Goal: Transaction & Acquisition: Purchase product/service

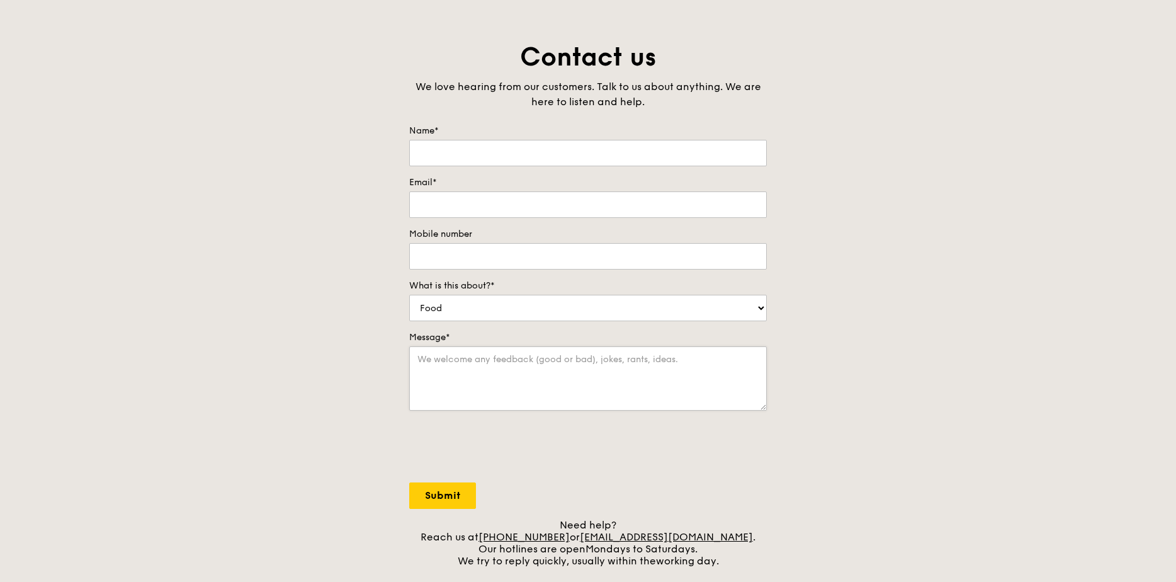
scroll to position [189, 0]
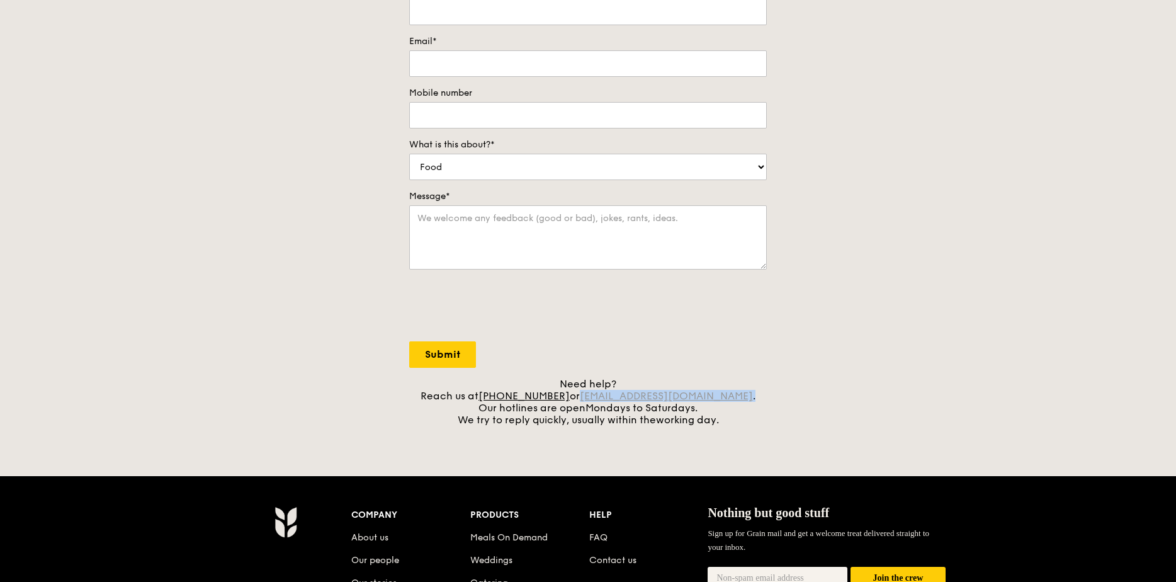
drag, startPoint x: 725, startPoint y: 396, endPoint x: 602, endPoint y: 392, distance: 122.9
click at [602, 392] on div "Need help? Reach us at +65 3163 5335 or concierge@grain.com.sg . Our hotlines a…" at bounding box center [588, 402] width 358 height 48
copy div "concierge@grain.com.sg ."
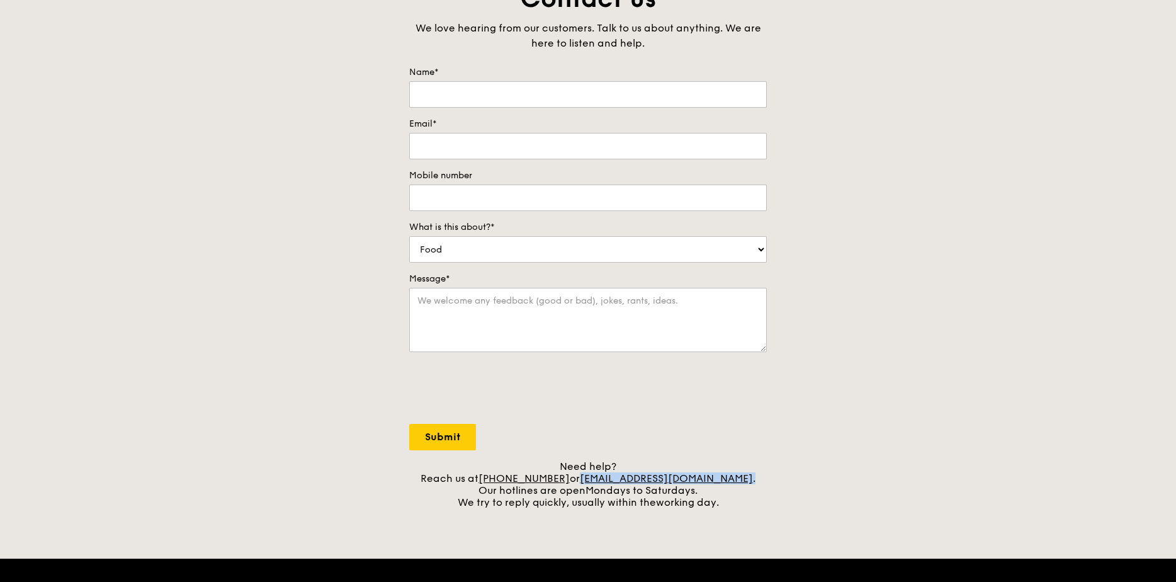
scroll to position [126, 0]
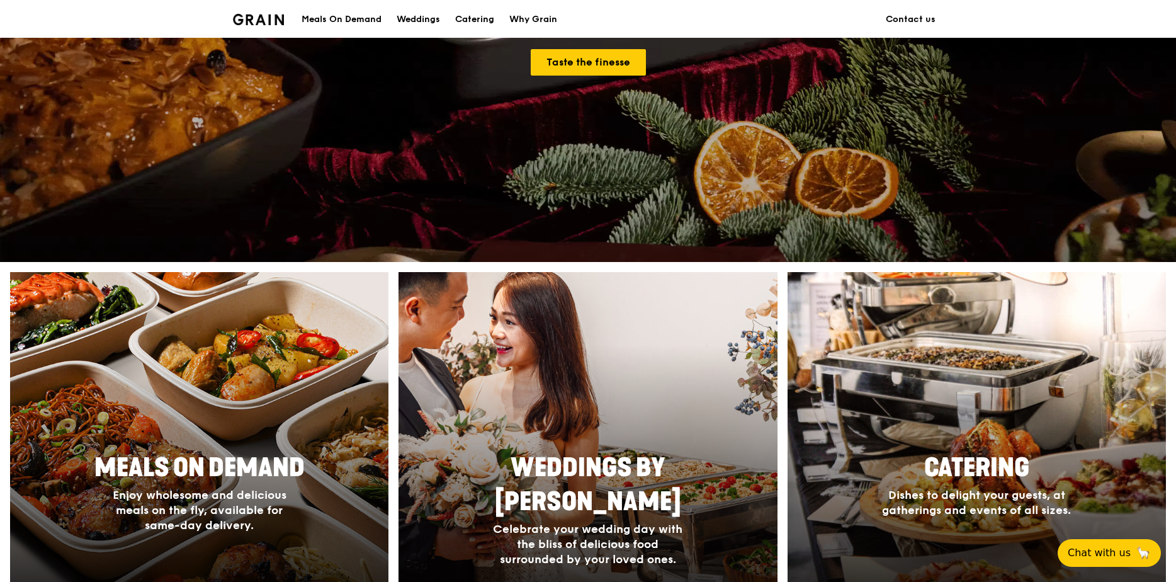
scroll to position [315, 0]
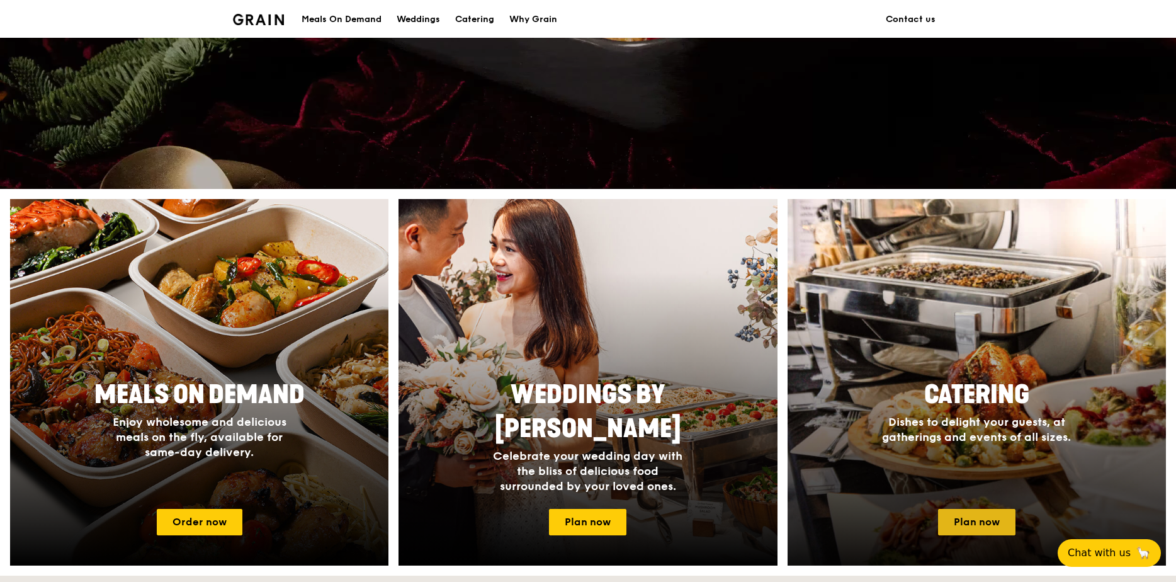
click at [979, 528] on link "Plan now" at bounding box center [976, 522] width 77 height 26
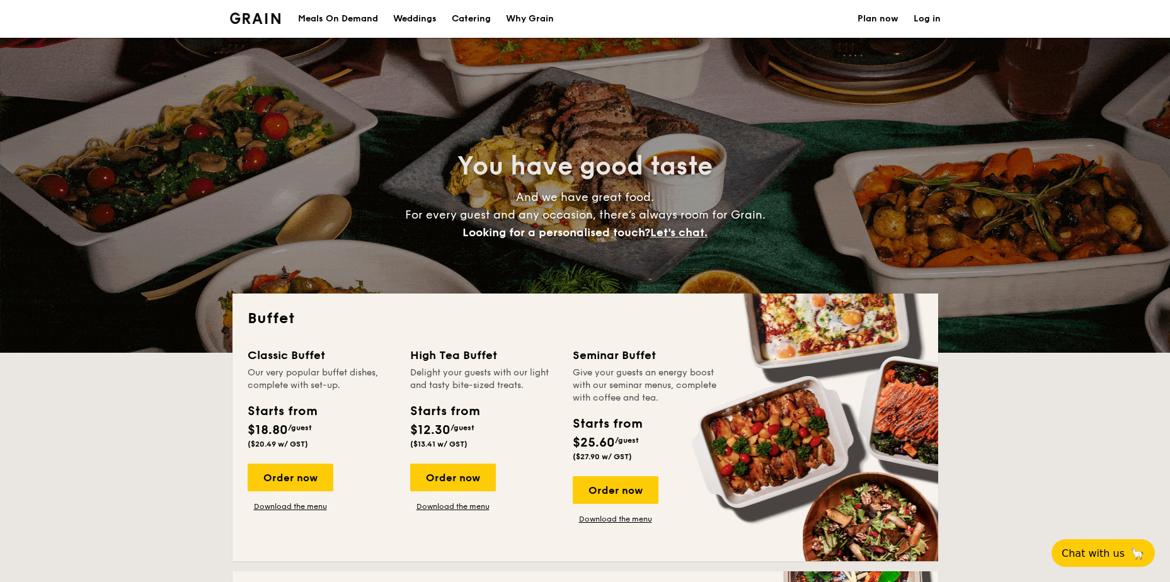
select select
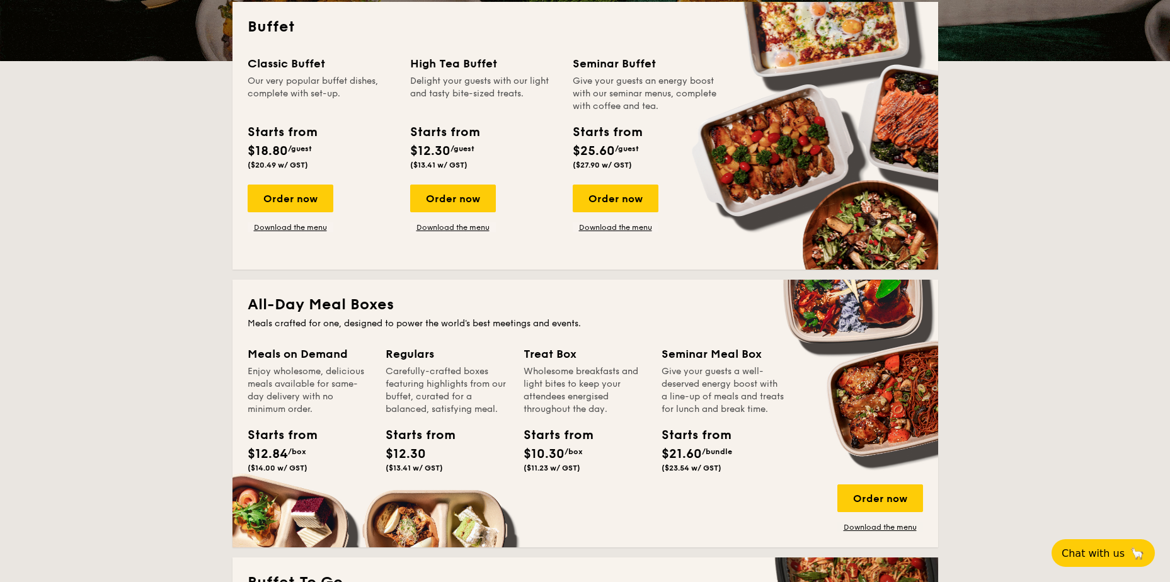
scroll to position [378, 0]
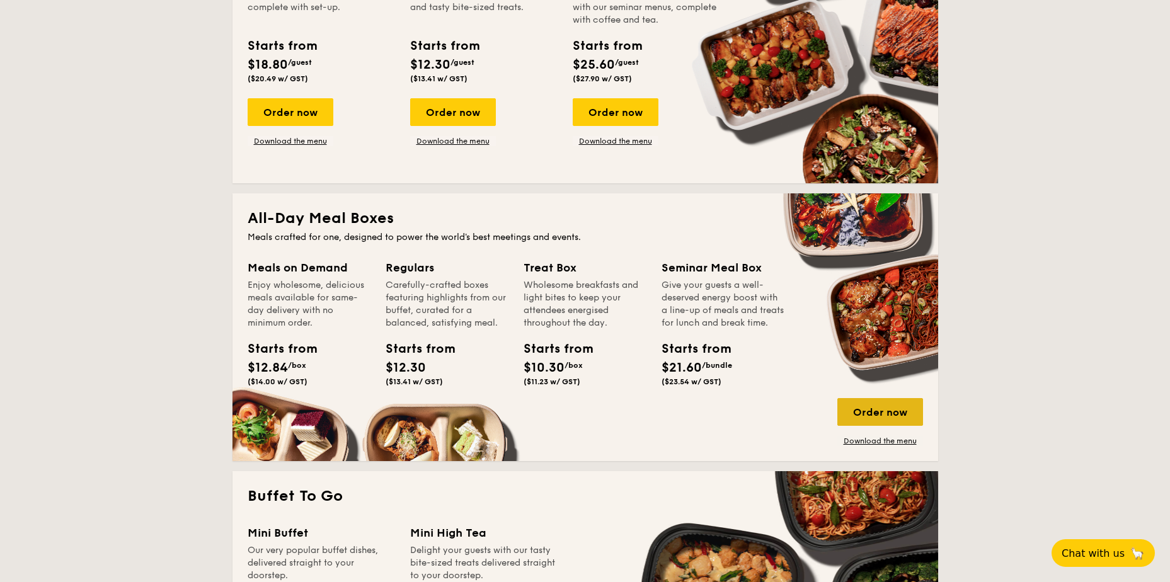
click at [883, 418] on div "Order now" at bounding box center [880, 412] width 86 height 28
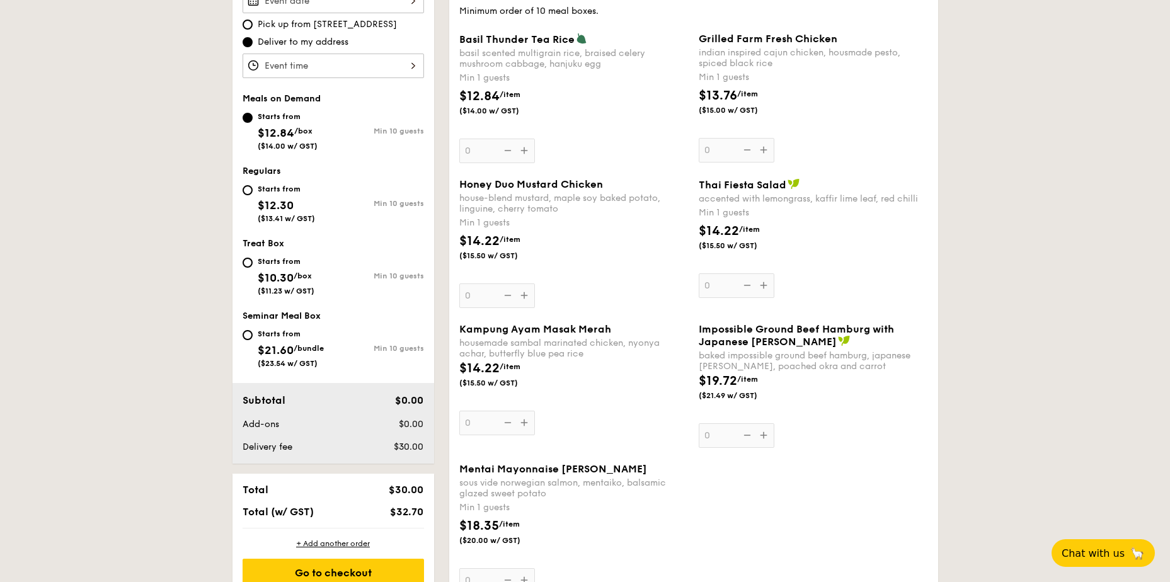
scroll to position [378, 0]
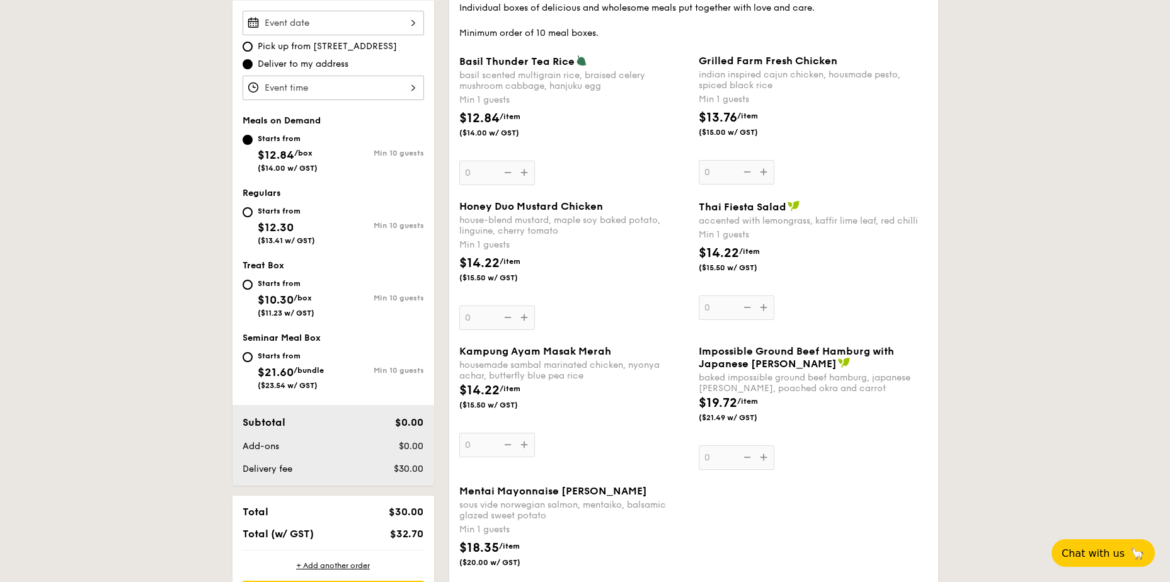
click at [232, 278] on div "Meals on Demand Starts from $12.84 /box ($14.00 w/ GST) Min 10 guests Regulars …" at bounding box center [333, 258] width 202 height 287
click at [251, 283] on input "Starts from $10.30 /box ($11.23 w/ GST) Min 10 guests" at bounding box center [247, 285] width 10 height 10
radio input "true"
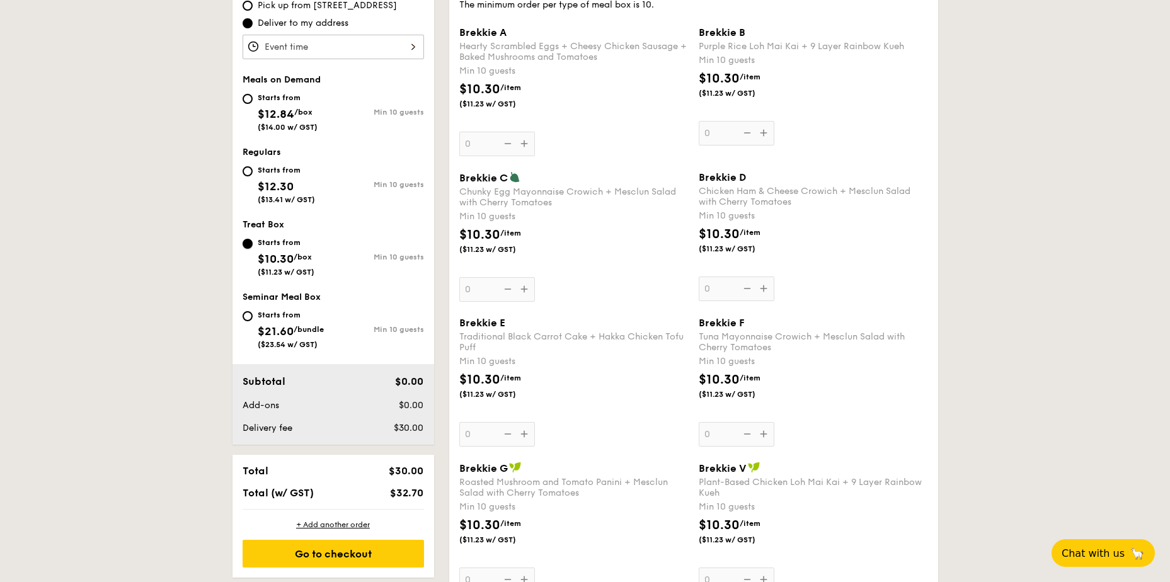
scroll to position [441, 0]
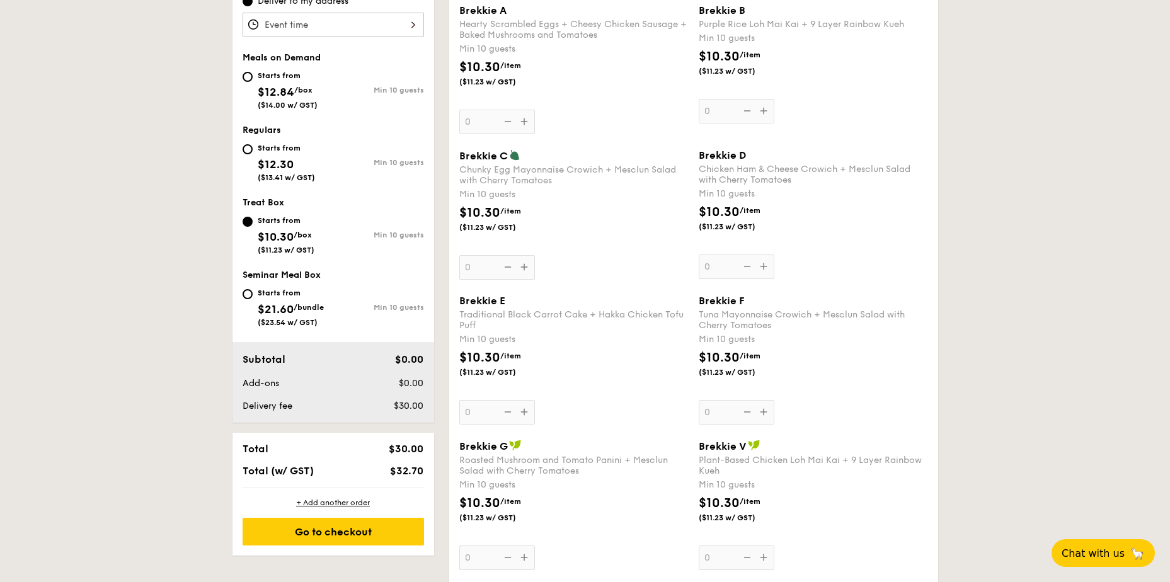
click at [761, 265] on div "Brekkie D Chicken Ham & Cheese Crowich + Mesclun Salad with Cherry Tomatoes Min…" at bounding box center [812, 214] width 229 height 130
click at [761, 265] on input "0" at bounding box center [736, 266] width 76 height 25
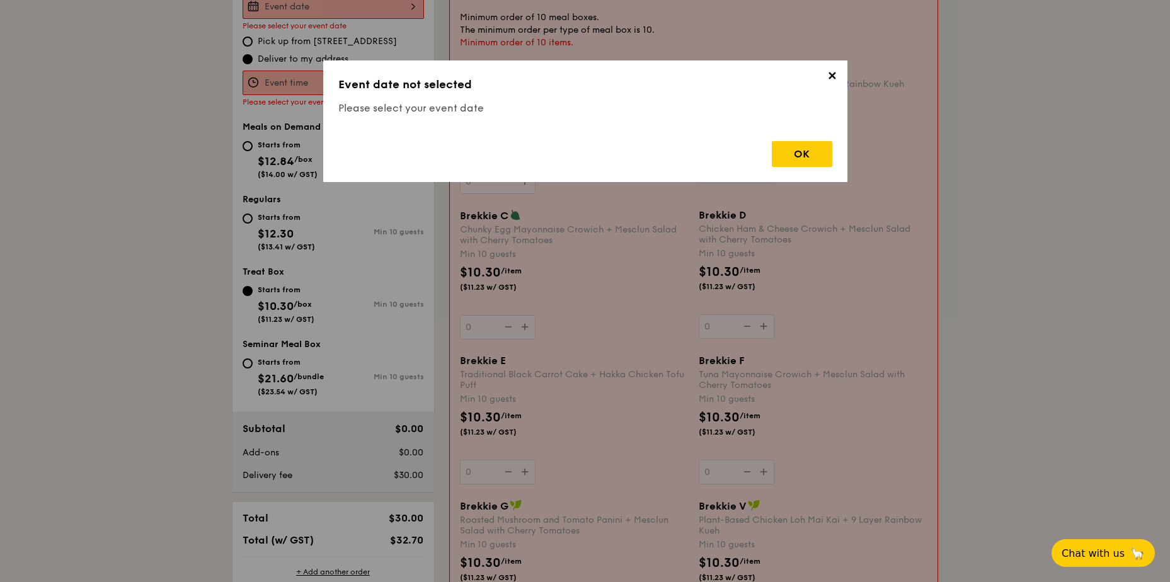
scroll to position [336, 0]
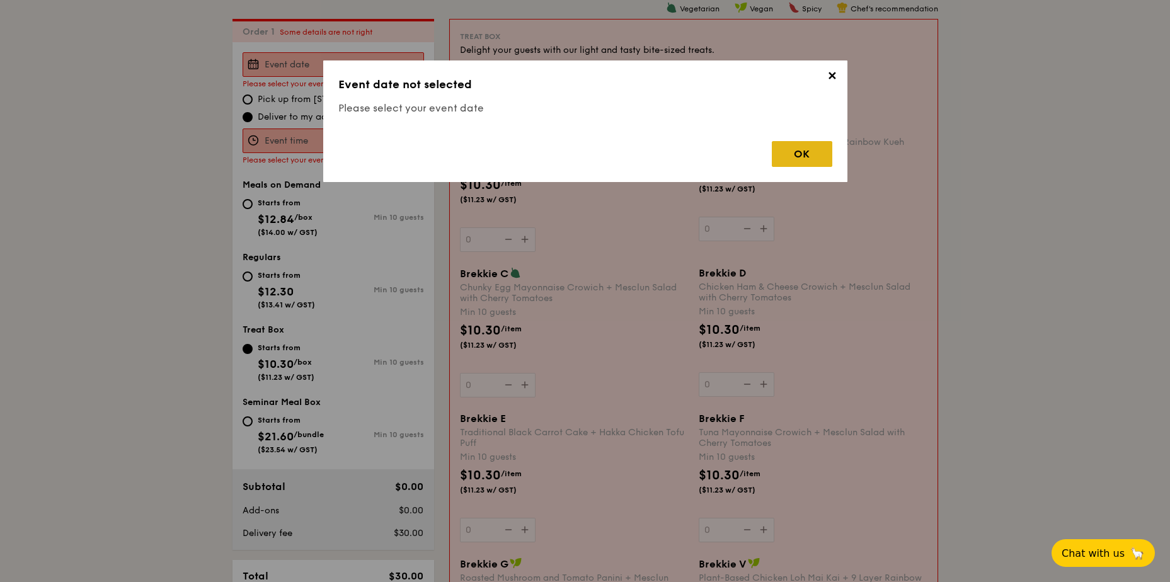
click at [804, 159] on div "OK" at bounding box center [802, 154] width 60 height 26
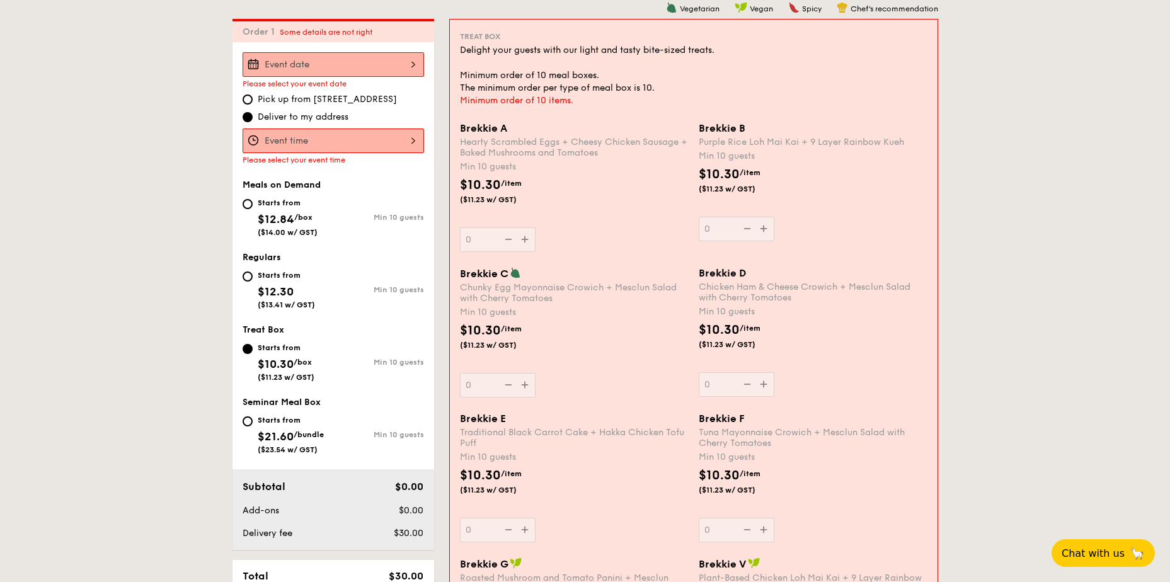
click at [312, 59] on div at bounding box center [332, 64] width 181 height 25
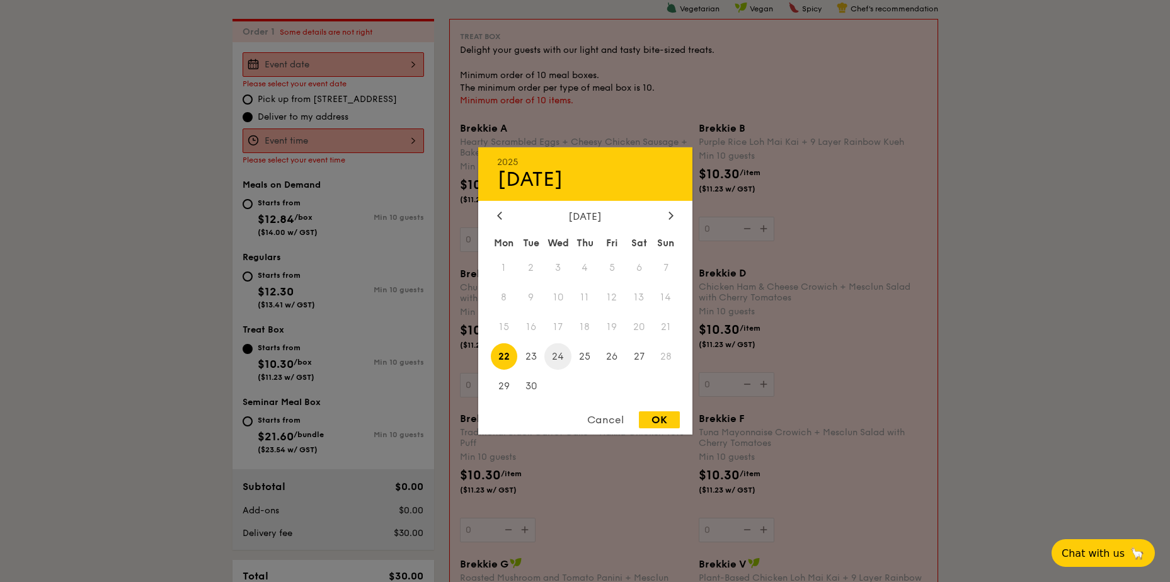
click at [559, 356] on span "24" at bounding box center [557, 356] width 27 height 27
click at [652, 415] on div "OK" at bounding box center [659, 419] width 41 height 17
type input "Sep 24, 2025"
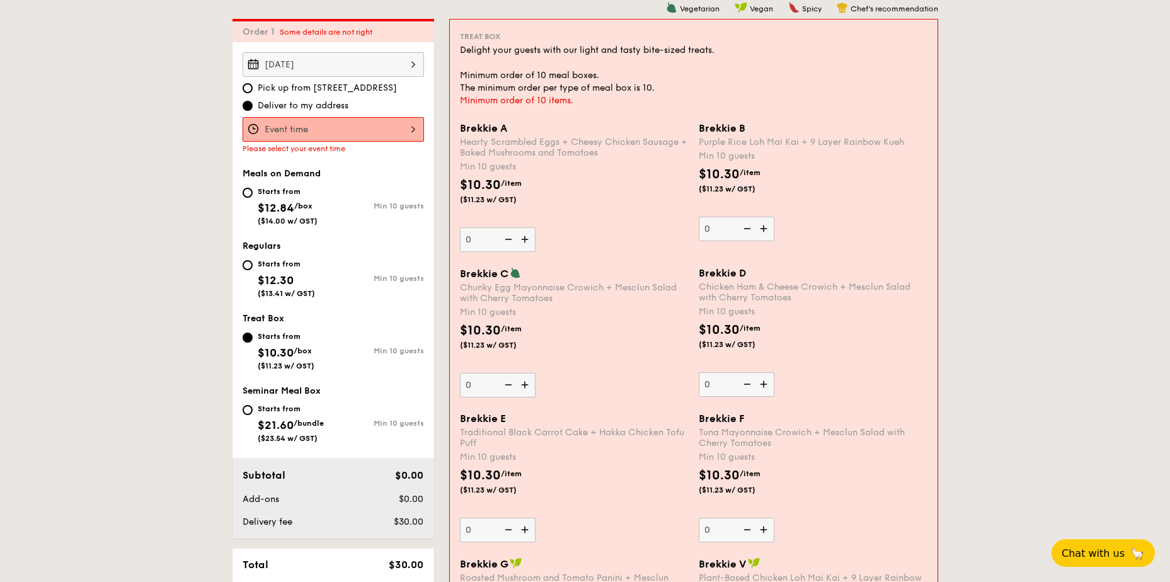
click at [767, 382] on img at bounding box center [764, 384] width 19 height 24
click at [767, 382] on input "0" at bounding box center [736, 384] width 76 height 25
type input "10"
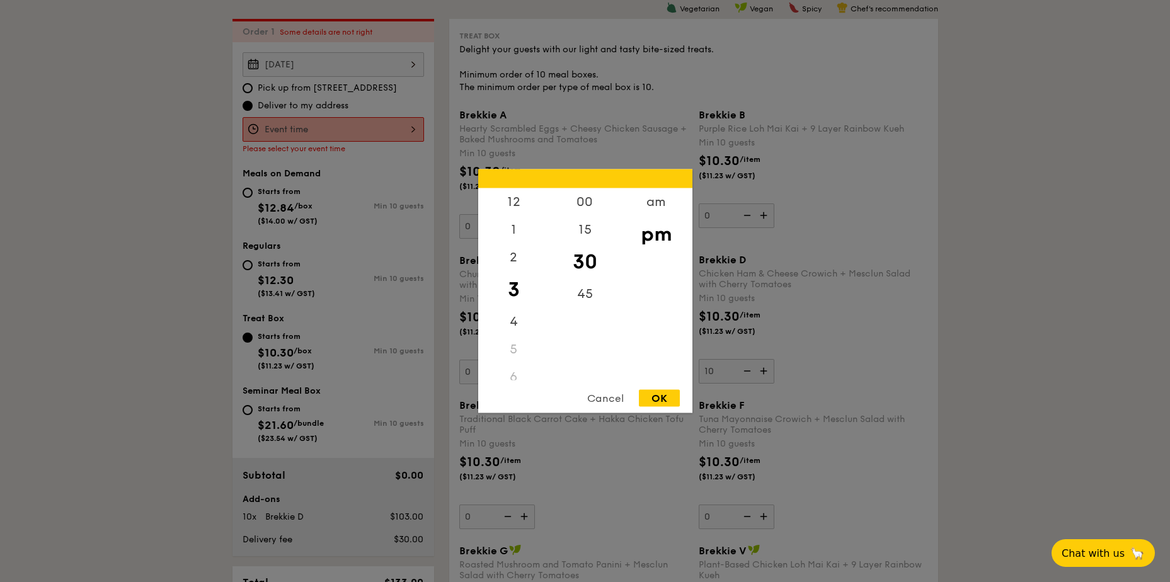
click at [399, 130] on div "12 1 2 3 4 5 6 7 8 9 10 11 00 15 30 45 am pm Cancel OK" at bounding box center [332, 129] width 181 height 25
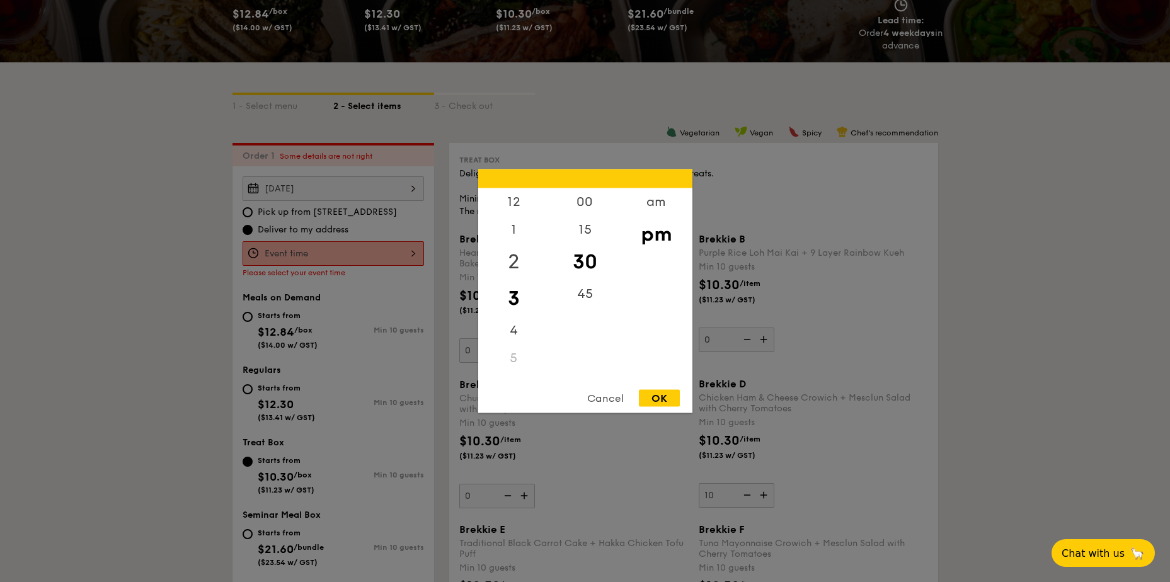
scroll to position [210, 0]
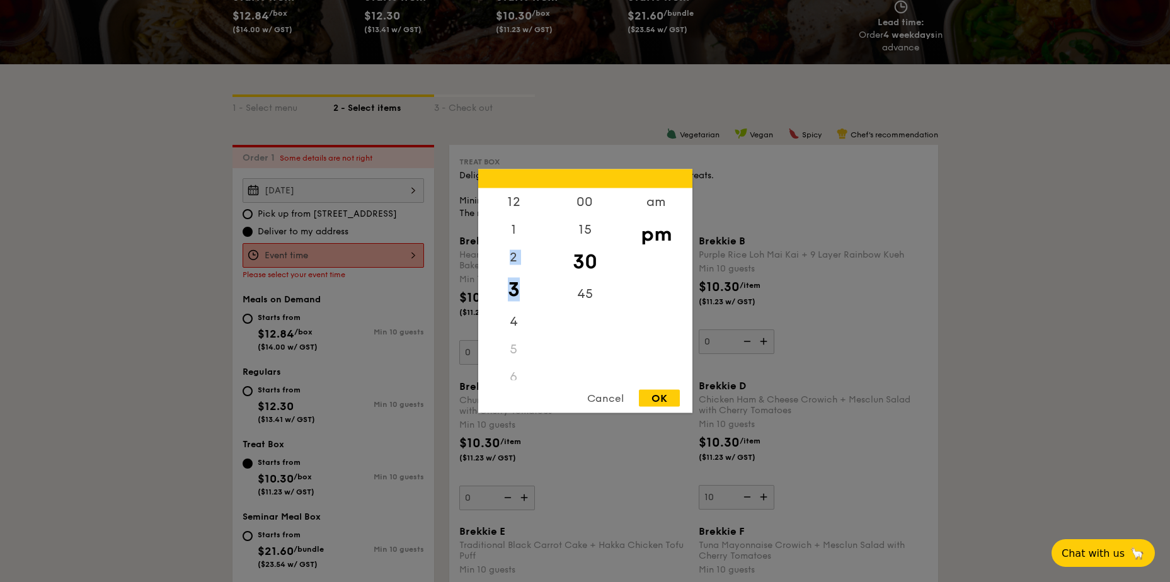
drag, startPoint x: 520, startPoint y: 217, endPoint x: 522, endPoint y: 280, distance: 63.6
click at [522, 280] on div "12 1 2 3 4 5 6 7 8 9 10 11" at bounding box center [513, 284] width 71 height 192
drag, startPoint x: 522, startPoint y: 280, endPoint x: 511, endPoint y: 200, distance: 80.8
click at [511, 200] on div "12" at bounding box center [513, 206] width 71 height 37
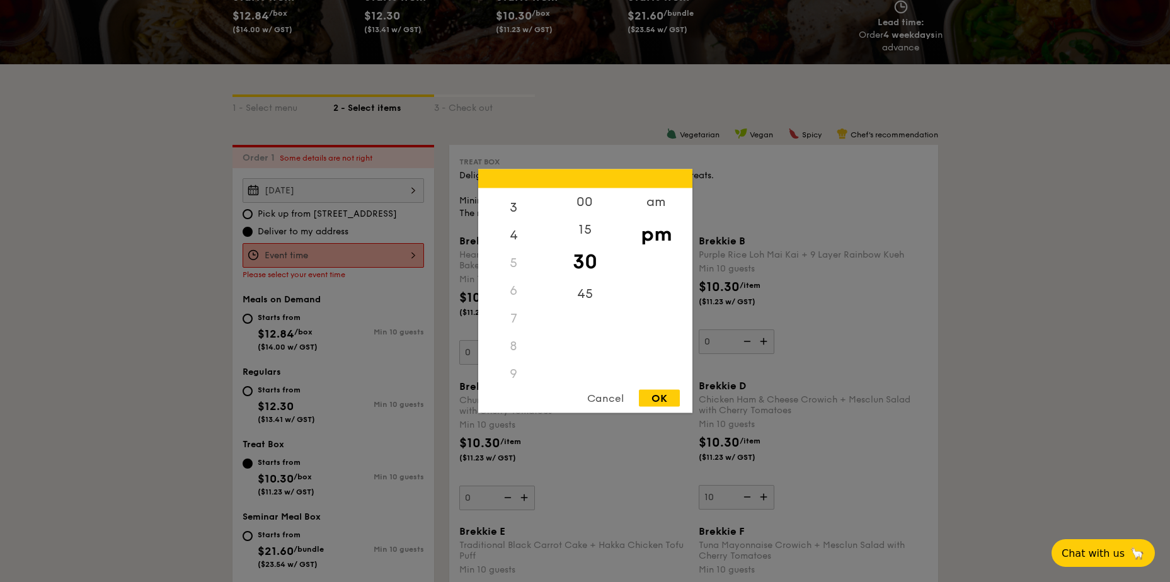
click at [517, 358] on div "8" at bounding box center [513, 347] width 71 height 28
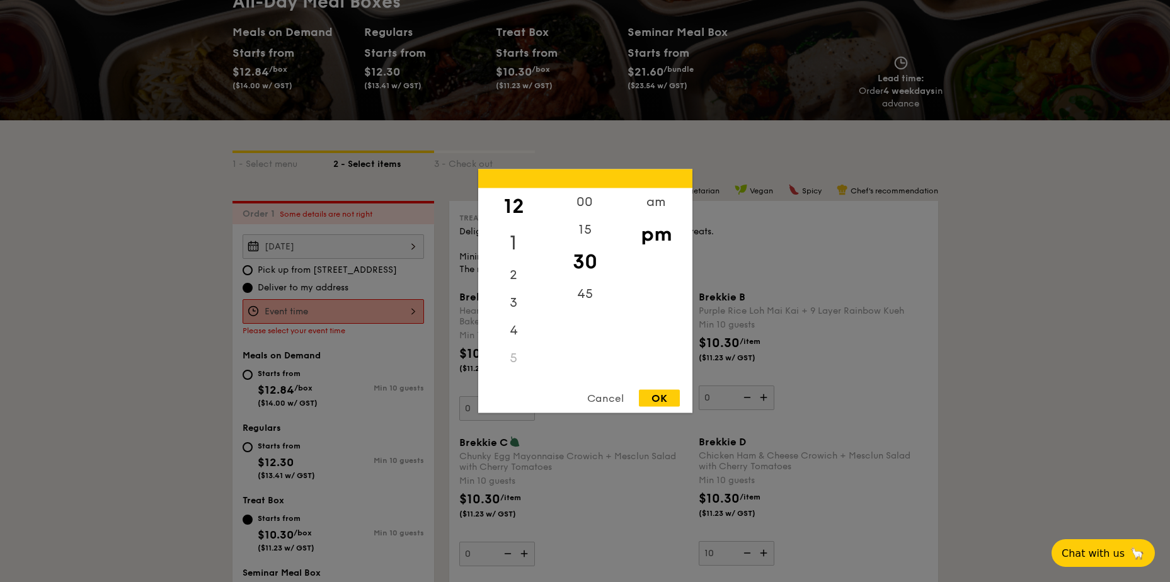
scroll to position [84, 0]
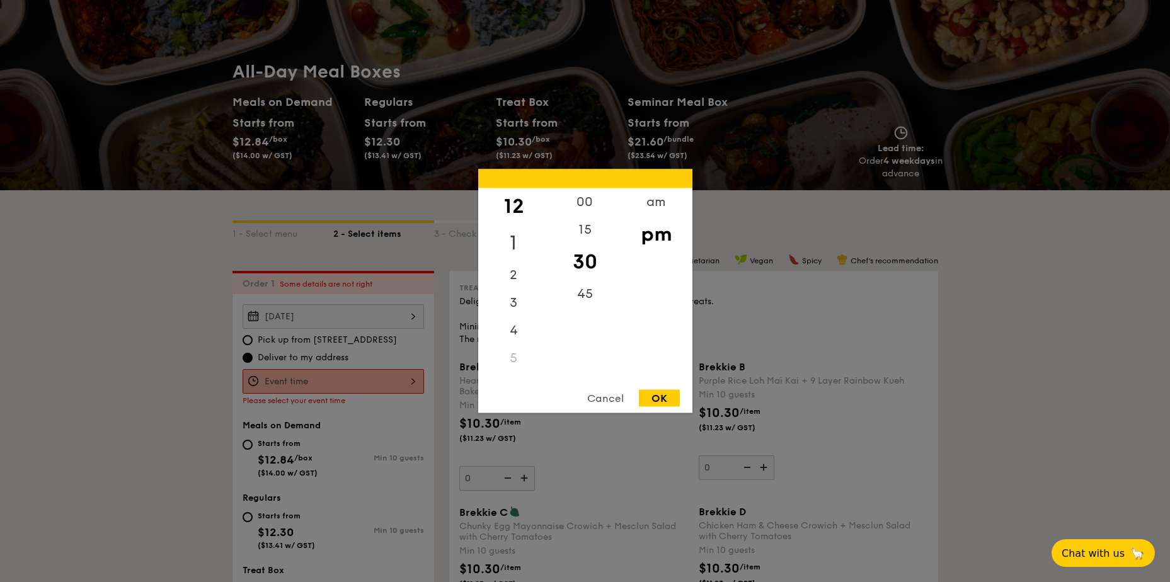
click at [520, 240] on div "1" at bounding box center [513, 243] width 71 height 37
click at [636, 214] on div "am" at bounding box center [655, 206] width 71 height 37
click at [580, 202] on div "00" at bounding box center [584, 206] width 71 height 37
click at [654, 390] on div "OK" at bounding box center [659, 398] width 41 height 17
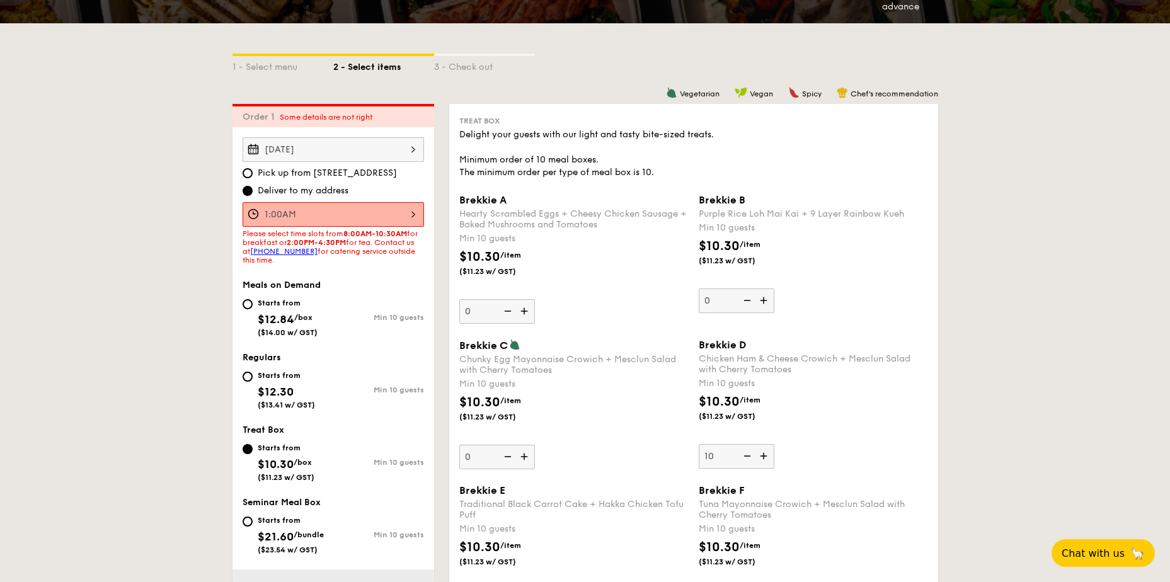
scroll to position [273, 0]
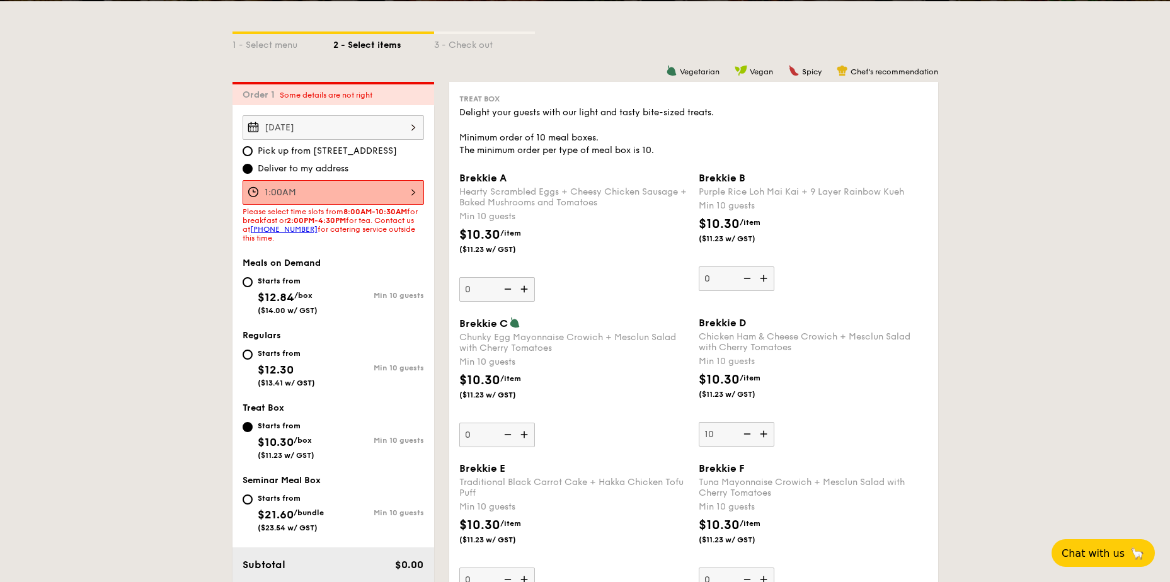
click at [385, 188] on div "1:00AM" at bounding box center [332, 192] width 181 height 25
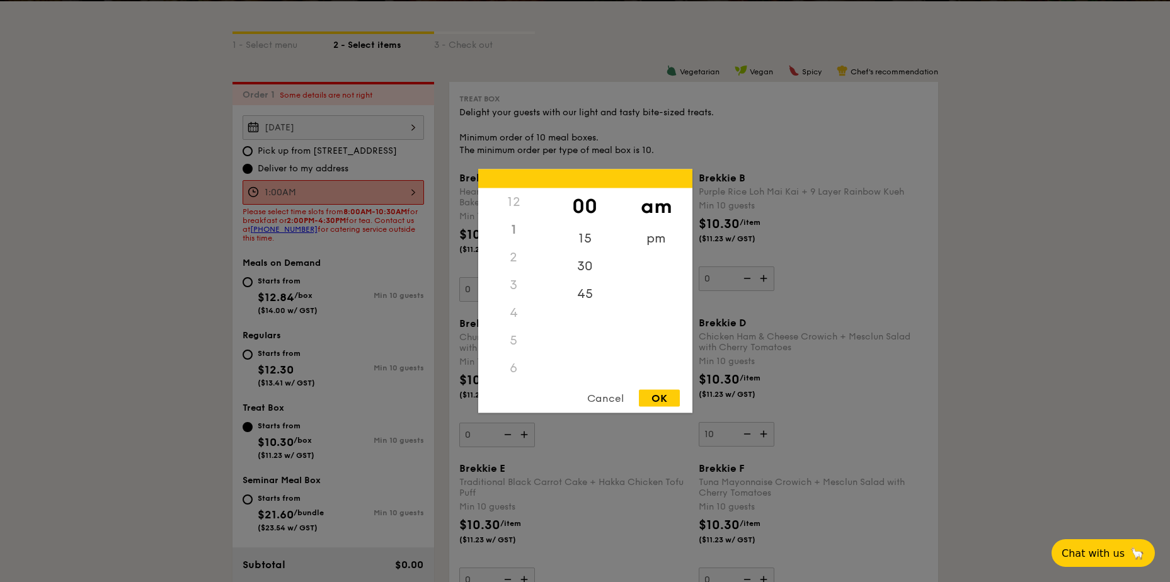
click at [608, 393] on div "Cancel" at bounding box center [605, 398] width 62 height 17
click at [323, 190] on div "1:00AM 12 1 2 3 4 5 6 7 8 9 10 11 00 15 30 45 am pm Cancel OK" at bounding box center [332, 192] width 181 height 25
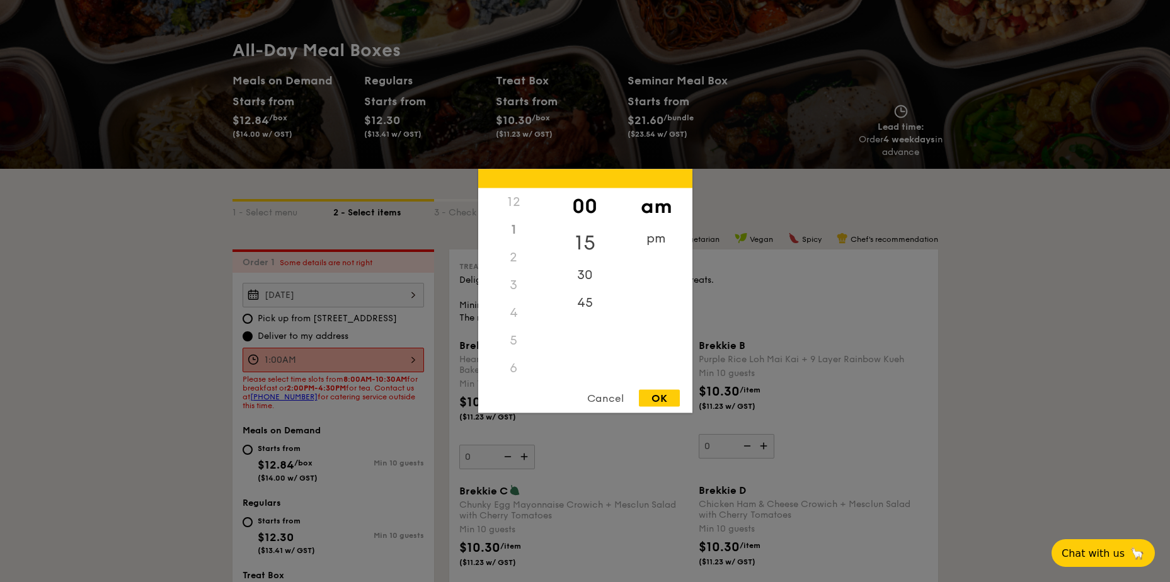
scroll to position [84, 0]
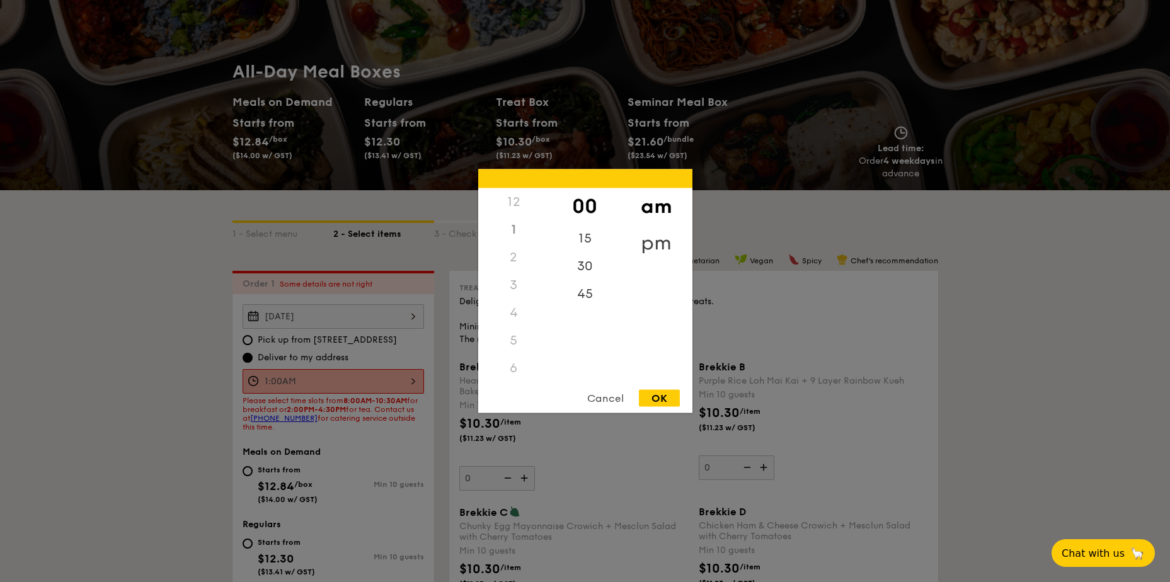
click at [640, 240] on div "pm" at bounding box center [655, 243] width 71 height 37
click at [644, 205] on div "am" at bounding box center [655, 206] width 71 height 37
click at [518, 360] on div "8" at bounding box center [513, 365] width 71 height 37
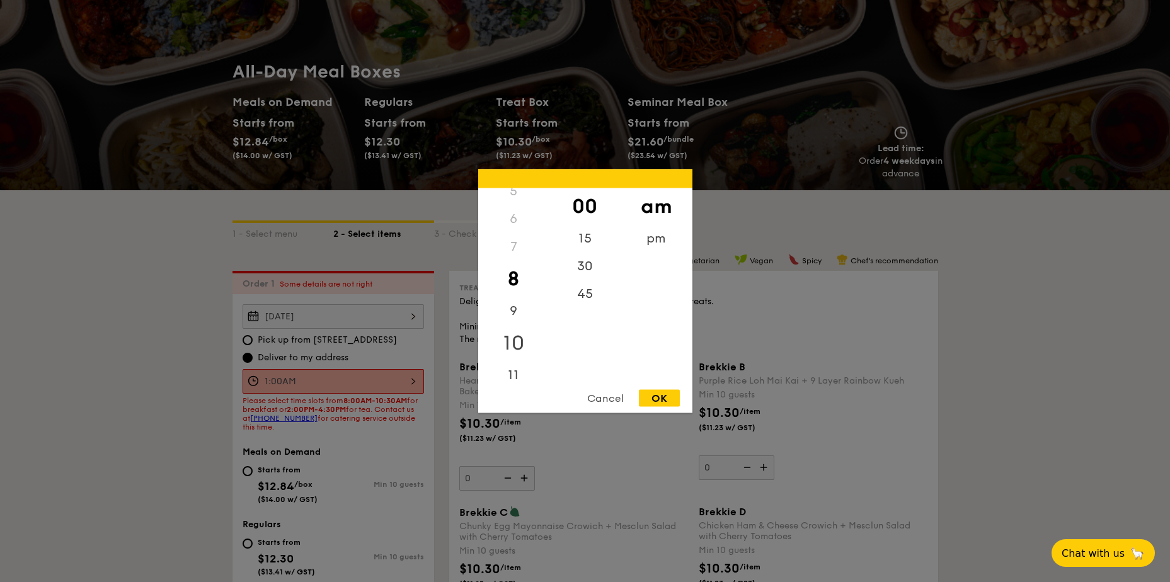
click at [521, 344] on div "10" at bounding box center [513, 343] width 71 height 37
click at [525, 304] on div "9" at bounding box center [513, 306] width 71 height 37
click at [664, 394] on div "OK" at bounding box center [659, 398] width 41 height 17
type input "9:00AM"
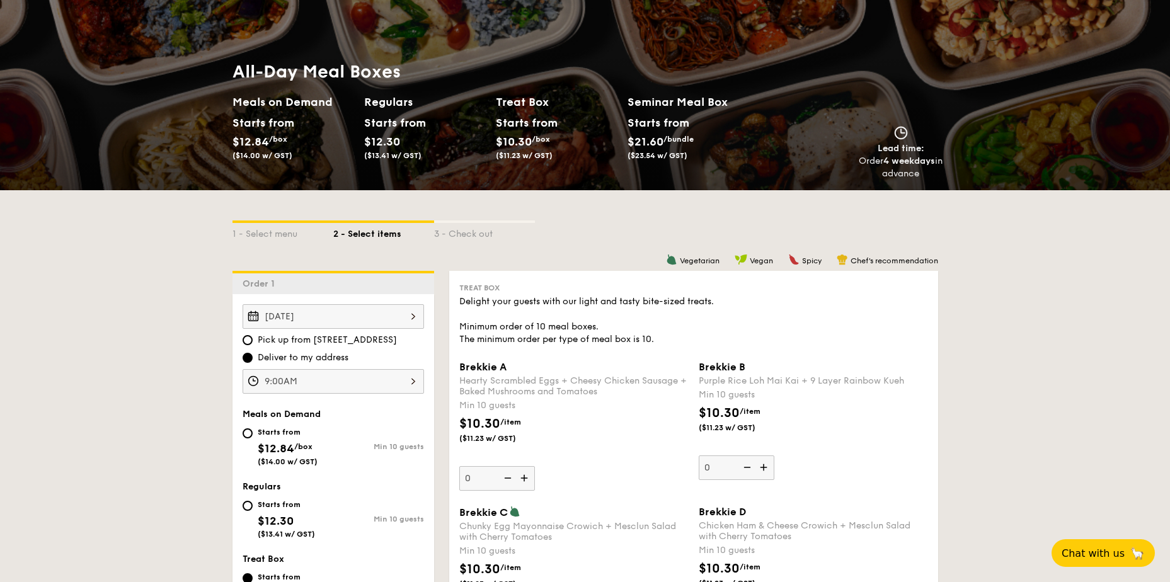
click at [407, 385] on div "9:00AM" at bounding box center [332, 381] width 181 height 25
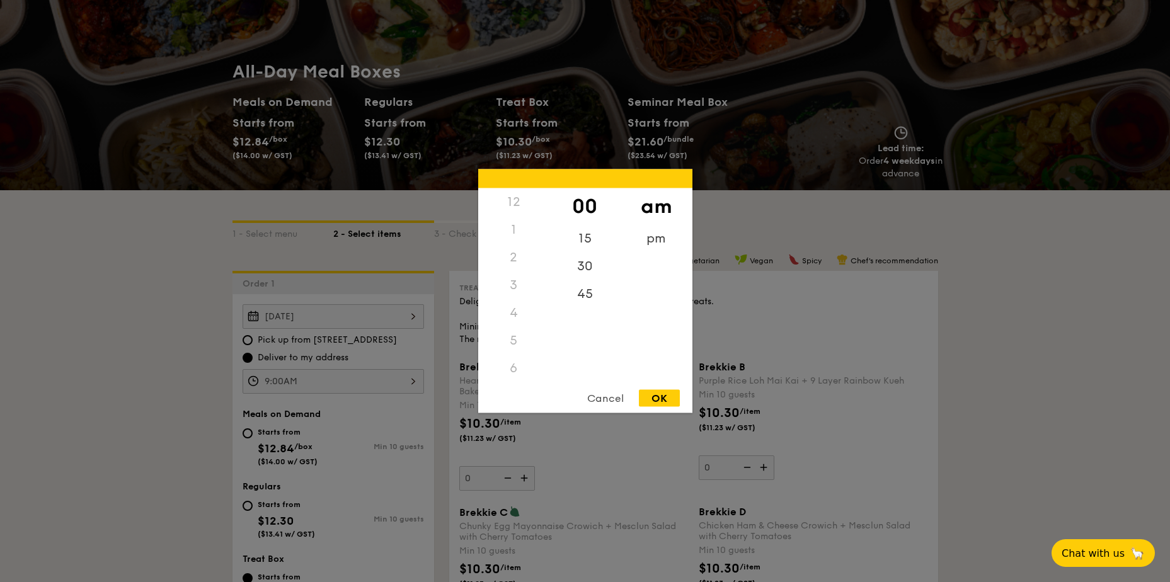
scroll to position [111, 0]
click at [663, 396] on div "OK" at bounding box center [659, 398] width 41 height 17
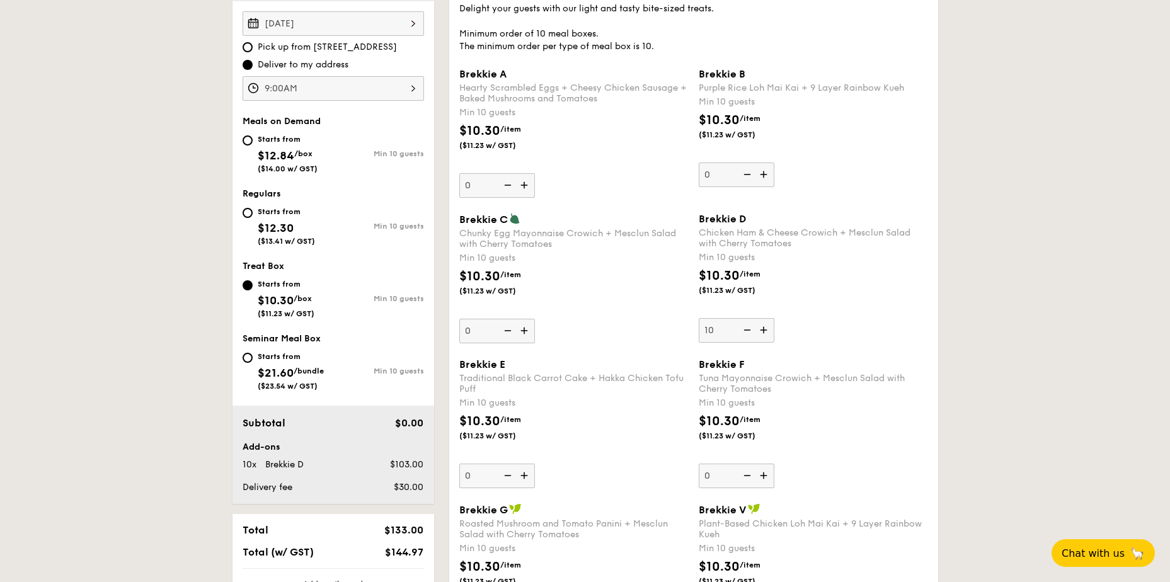
scroll to position [399, 0]
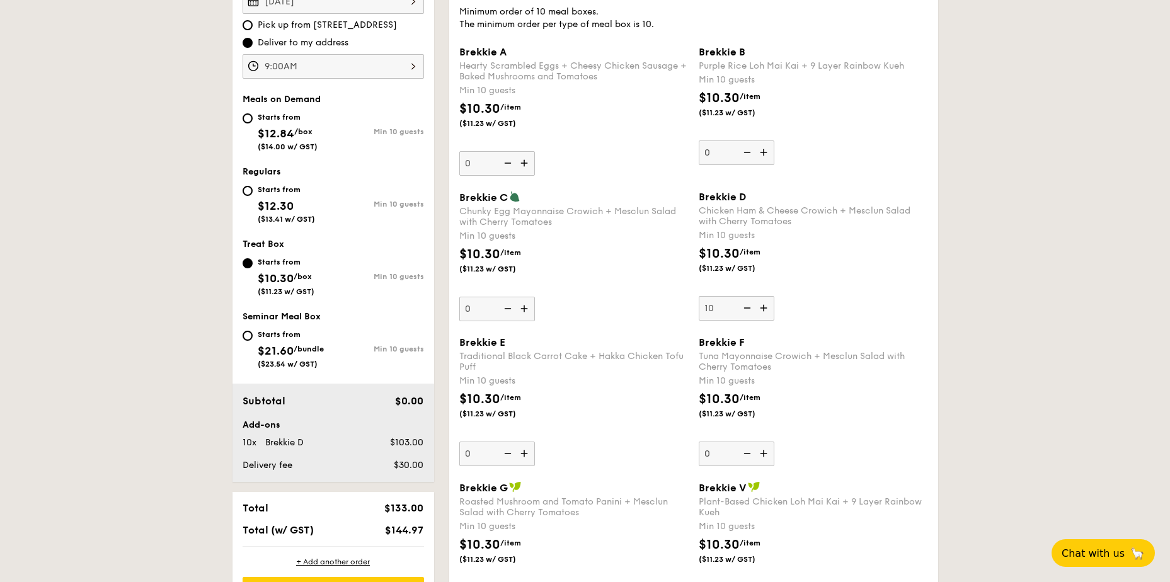
click at [768, 307] on img at bounding box center [764, 308] width 19 height 24
click at [768, 307] on input "10" at bounding box center [736, 308] width 76 height 25
click at [753, 309] on img at bounding box center [745, 308] width 19 height 24
click at [753, 309] on input "11" at bounding box center [736, 308] width 76 height 25
type input "10"
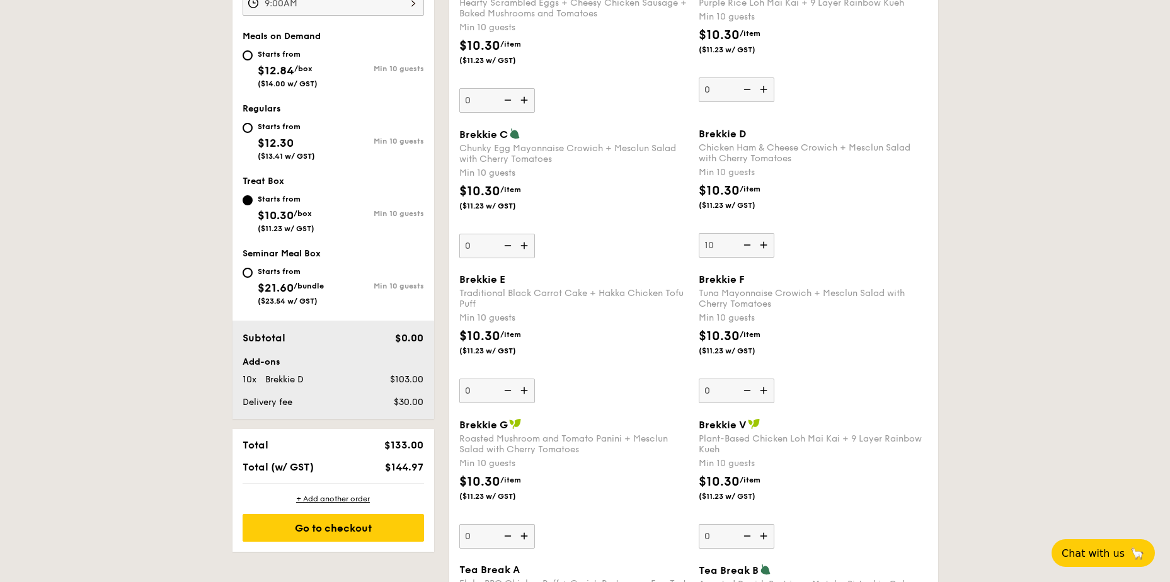
scroll to position [525, 0]
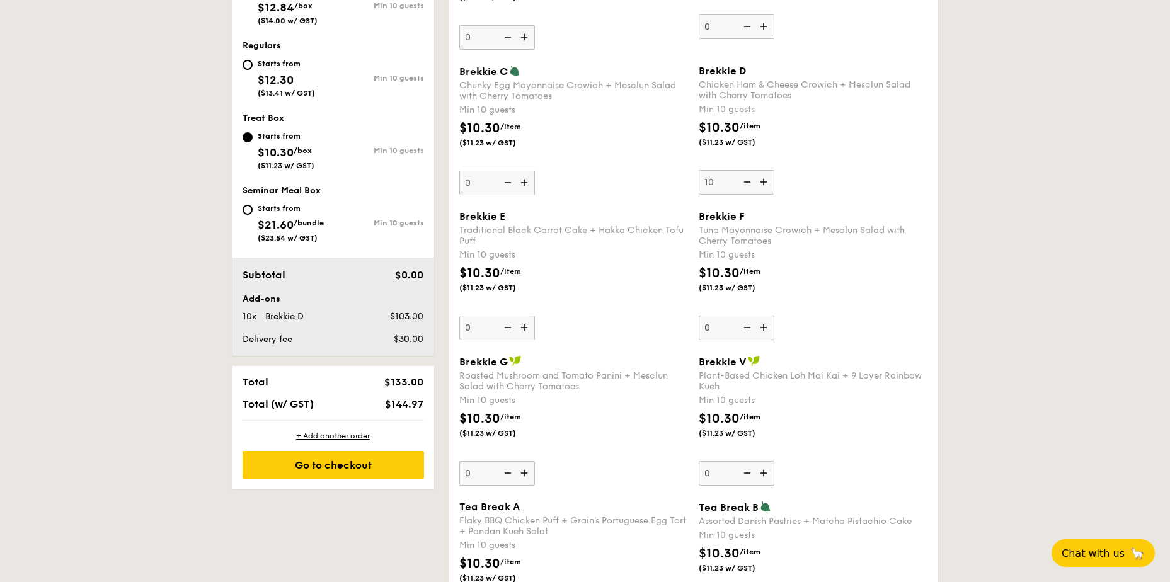
click at [529, 332] on img at bounding box center [525, 328] width 19 height 24
click at [529, 332] on input "0" at bounding box center [497, 328] width 76 height 25
type input "10"
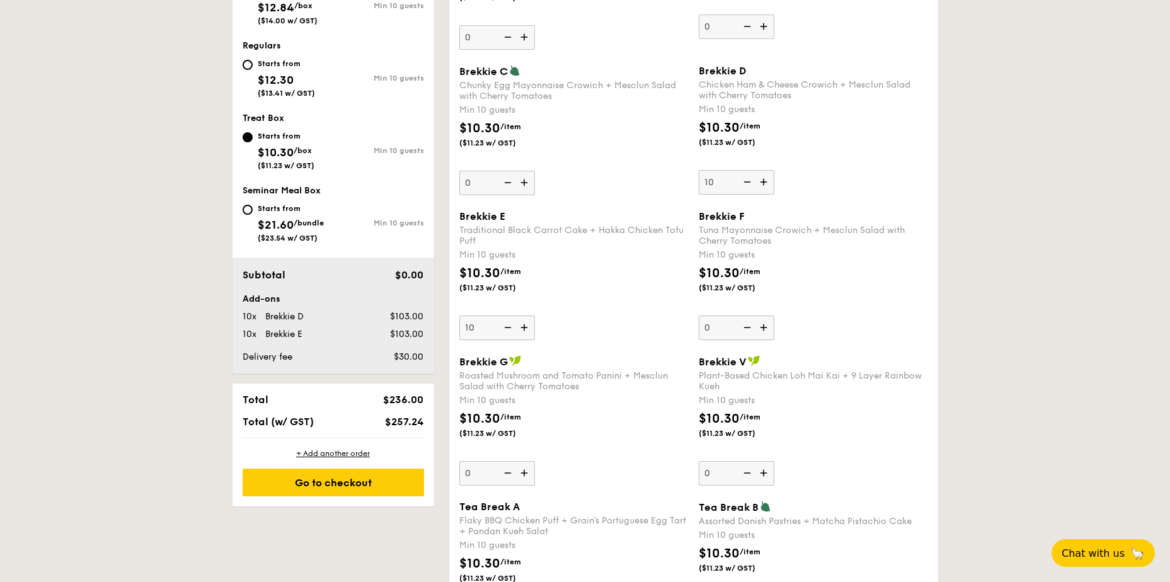
click at [555, 303] on div "$10.30 /item ($11.23 w/ GST)" at bounding box center [573, 286] width 239 height 44
click at [535, 316] on input "10" at bounding box center [497, 328] width 76 height 25
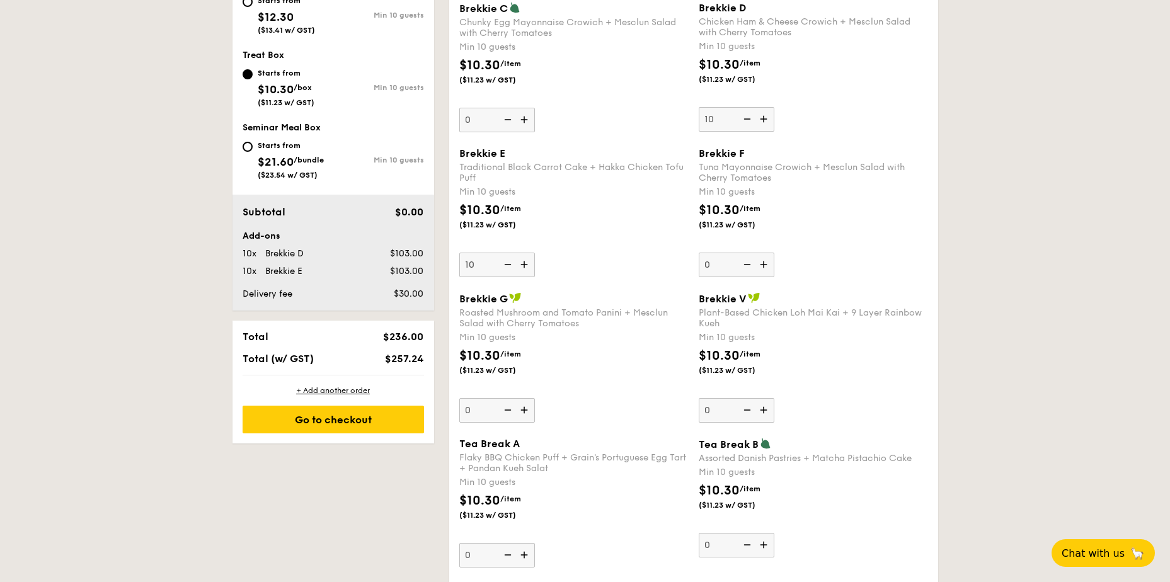
drag, startPoint x: 1165, startPoint y: 180, endPoint x: 1163, endPoint y: 310, distance: 130.4
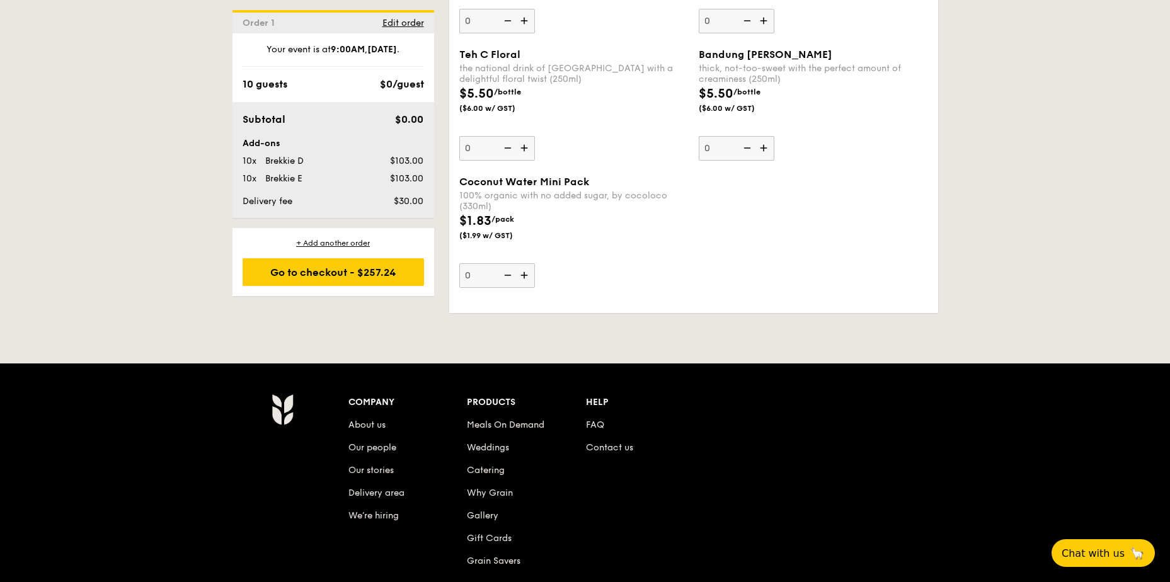
scroll to position [2769, 0]
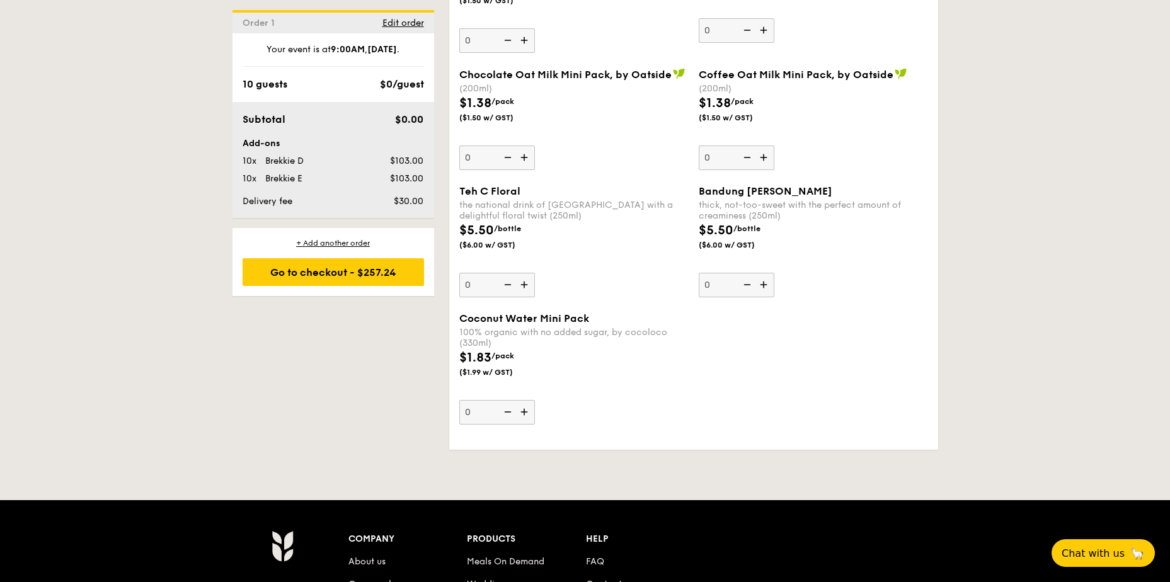
click at [527, 411] on img at bounding box center [525, 412] width 19 height 24
click at [527, 411] on input "0" at bounding box center [497, 412] width 76 height 25
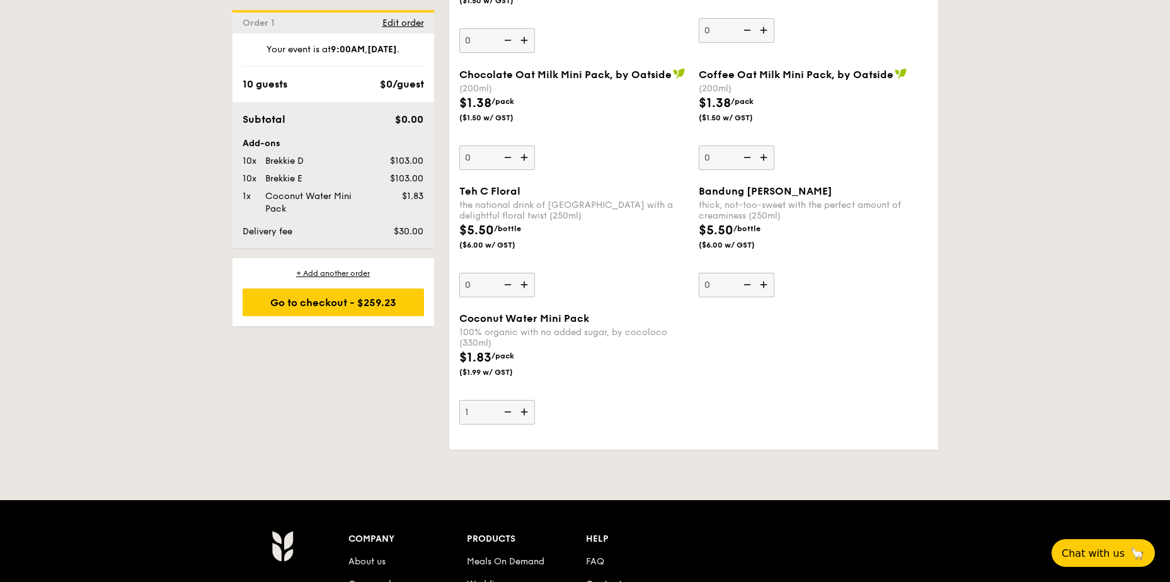
click at [525, 410] on img at bounding box center [525, 412] width 19 height 24
click at [525, 410] on input "1" at bounding box center [497, 412] width 76 height 25
click at [525, 410] on img at bounding box center [525, 412] width 19 height 24
click at [525, 410] on input "2" at bounding box center [497, 412] width 76 height 25
click at [525, 410] on img at bounding box center [525, 412] width 19 height 24
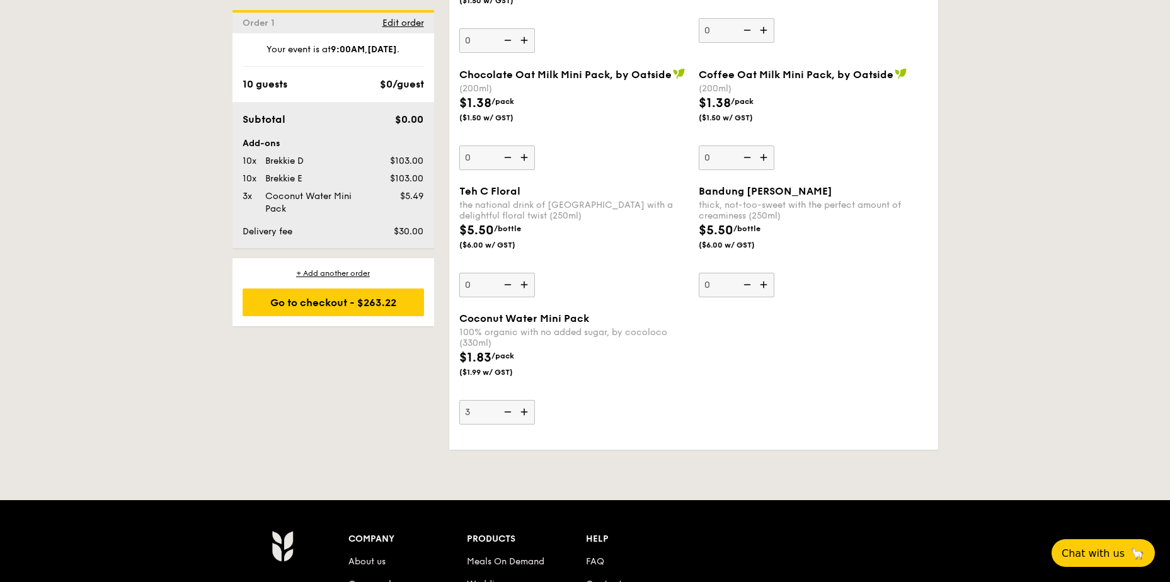
click at [525, 410] on input "3" at bounding box center [497, 412] width 76 height 25
click at [525, 410] on img at bounding box center [525, 412] width 19 height 24
click at [525, 410] on input "4" at bounding box center [497, 412] width 76 height 25
click at [525, 410] on img at bounding box center [525, 412] width 19 height 24
click at [525, 410] on input "5" at bounding box center [497, 412] width 76 height 25
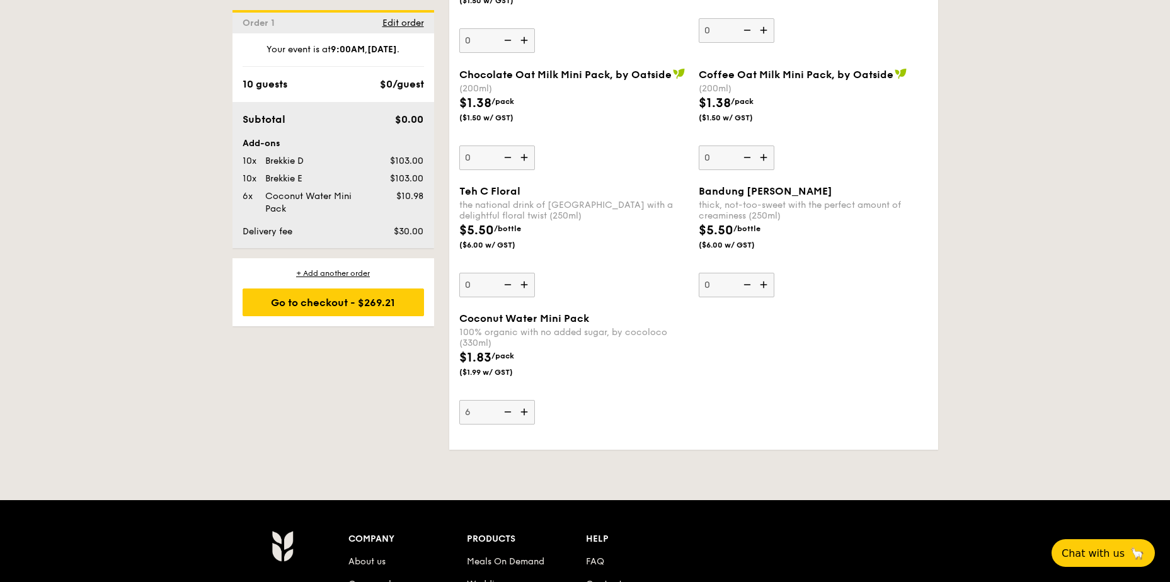
click at [525, 410] on img at bounding box center [525, 412] width 19 height 24
click at [525, 410] on input "6" at bounding box center [497, 412] width 76 height 25
click at [525, 410] on img at bounding box center [525, 412] width 19 height 24
click at [525, 410] on input "7" at bounding box center [497, 412] width 76 height 25
click at [525, 410] on img at bounding box center [525, 412] width 19 height 24
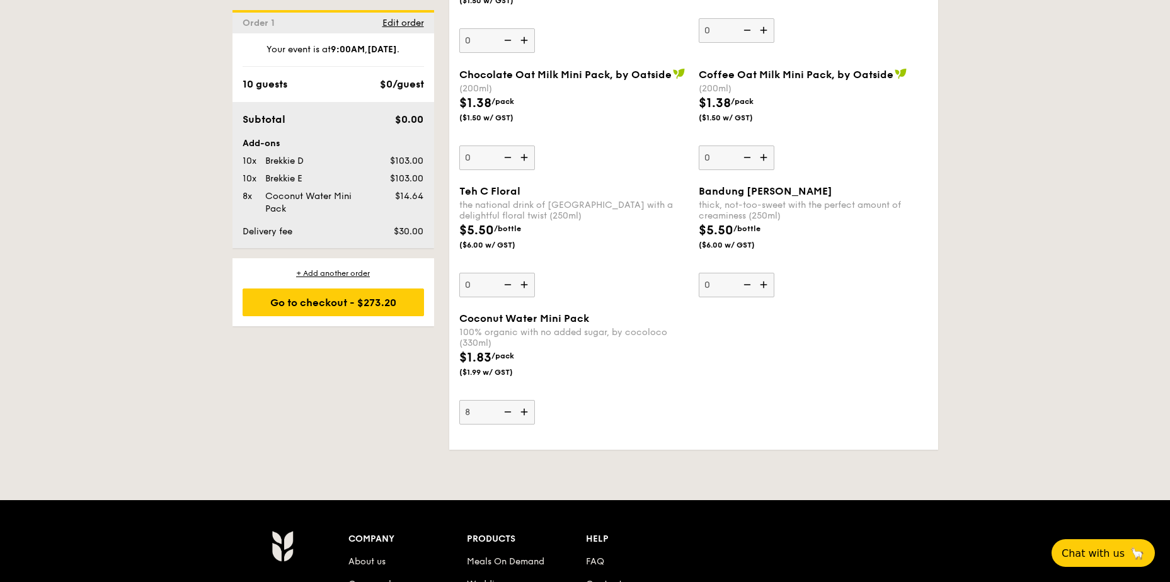
click at [525, 410] on input "8" at bounding box center [497, 412] width 76 height 25
click at [525, 410] on img at bounding box center [525, 412] width 19 height 24
click at [525, 410] on input "9" at bounding box center [497, 412] width 76 height 25
type input "10"
click at [768, 146] on img at bounding box center [764, 157] width 19 height 24
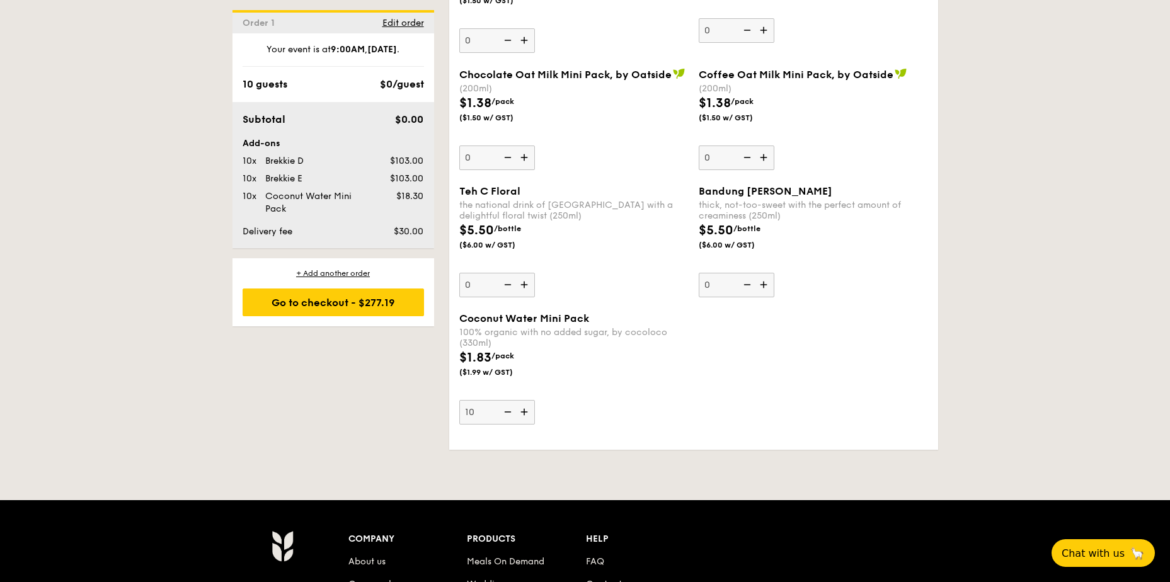
click at [768, 146] on input "0" at bounding box center [736, 157] width 76 height 25
click at [768, 146] on img at bounding box center [764, 157] width 19 height 24
click at [768, 146] on input "1" at bounding box center [736, 157] width 76 height 25
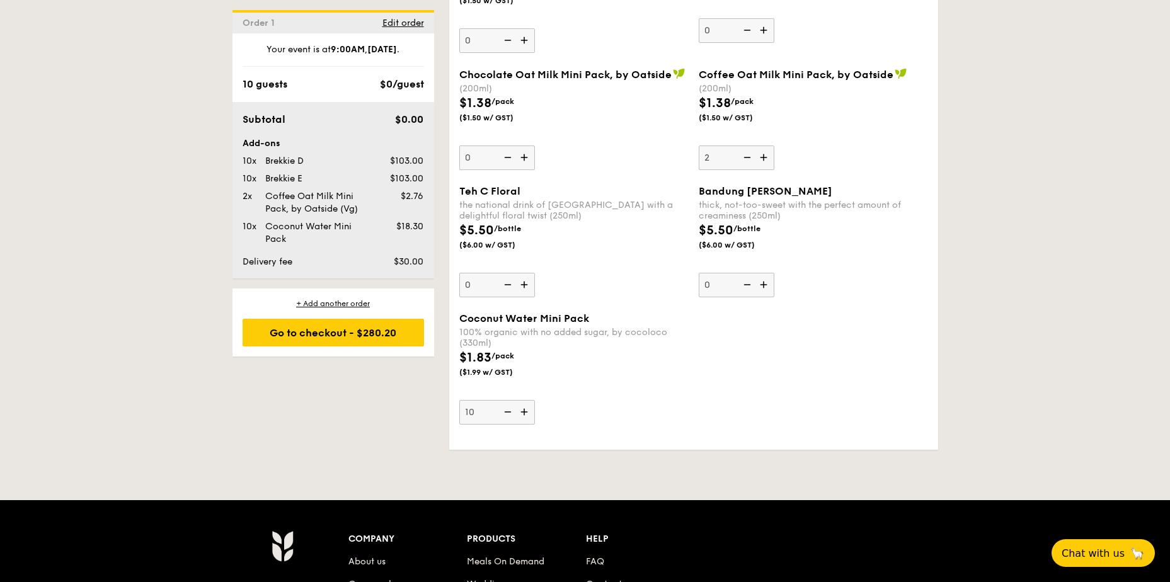
click at [768, 146] on img at bounding box center [764, 157] width 19 height 24
click at [768, 146] on input "2" at bounding box center [736, 157] width 76 height 25
click at [768, 146] on img at bounding box center [764, 157] width 19 height 24
click at [768, 146] on input "3" at bounding box center [736, 157] width 76 height 25
click at [768, 146] on img at bounding box center [764, 157] width 19 height 24
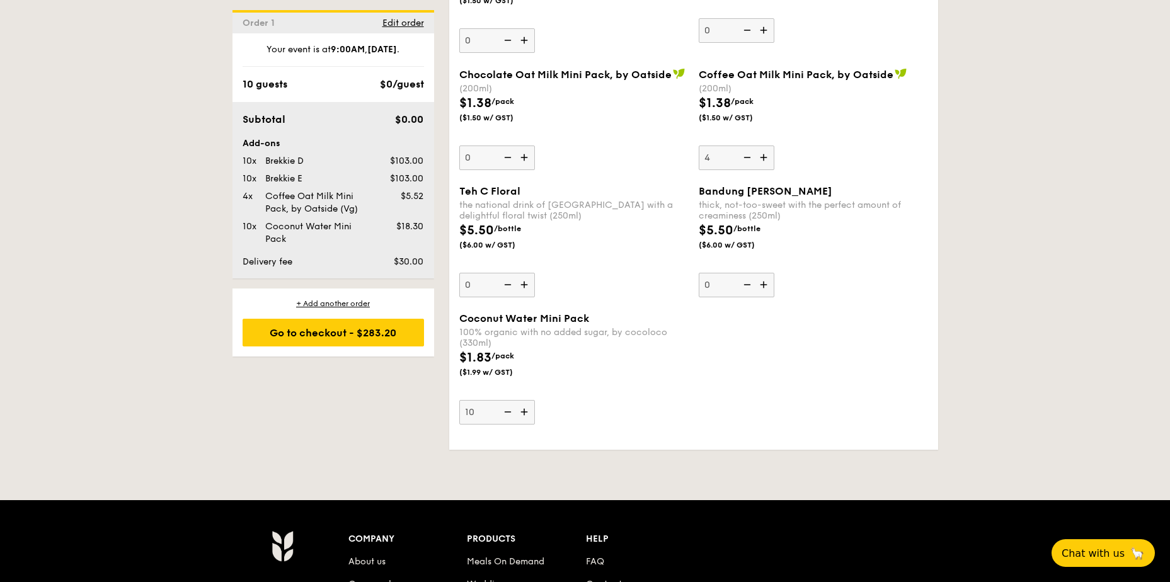
click at [768, 146] on input "4" at bounding box center [736, 157] width 76 height 25
click at [768, 146] on img at bounding box center [764, 157] width 19 height 24
click at [768, 146] on input "5" at bounding box center [736, 157] width 76 height 25
click at [768, 146] on img at bounding box center [764, 157] width 19 height 24
click at [768, 146] on input "6" at bounding box center [736, 157] width 76 height 25
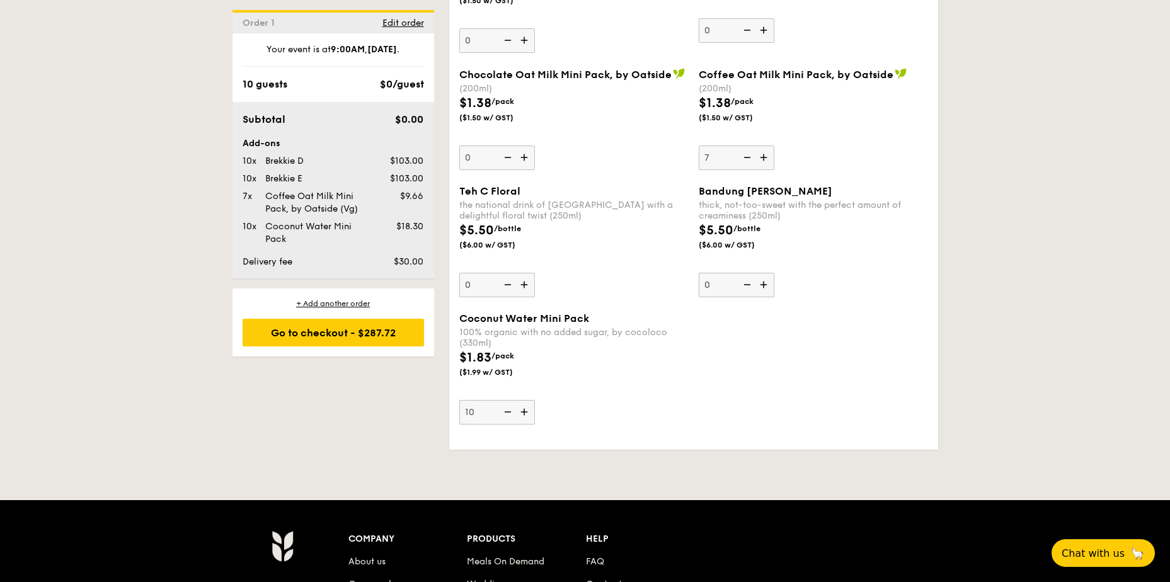
click at [768, 146] on img at bounding box center [764, 157] width 19 height 24
click at [768, 146] on input "7" at bounding box center [736, 157] width 76 height 25
click at [768, 146] on img at bounding box center [764, 157] width 19 height 24
click at [768, 146] on input "8" at bounding box center [736, 157] width 76 height 25
click at [768, 146] on img at bounding box center [764, 157] width 19 height 24
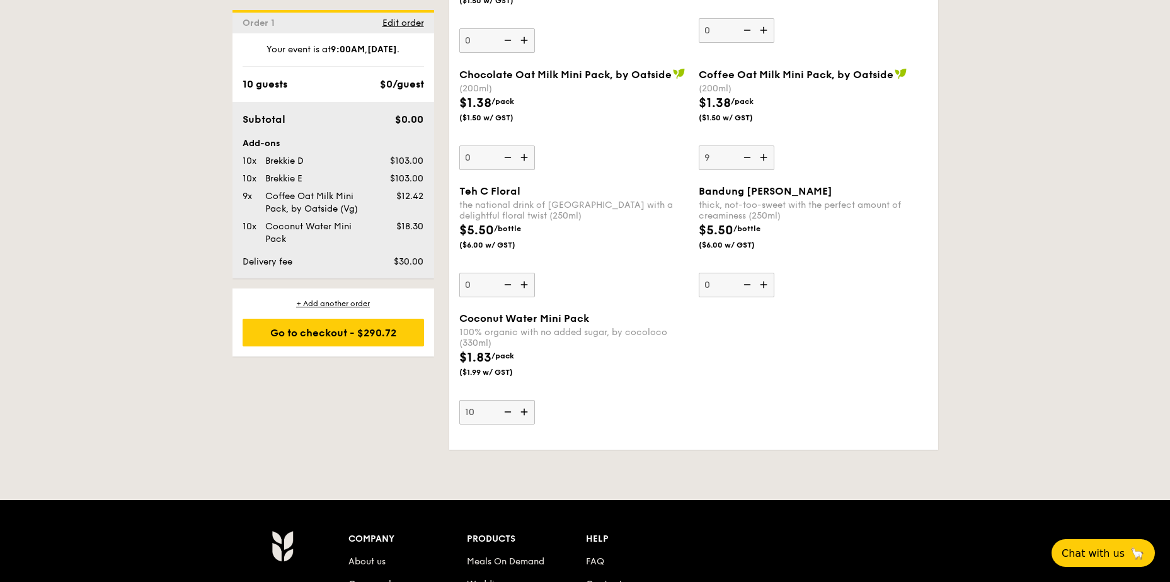
click at [768, 146] on input "9" at bounding box center [736, 157] width 76 height 25
type input "10"
click at [363, 335] on div "Go to checkout - $292.23" at bounding box center [332, 333] width 181 height 28
